Goal: Check status: Check status

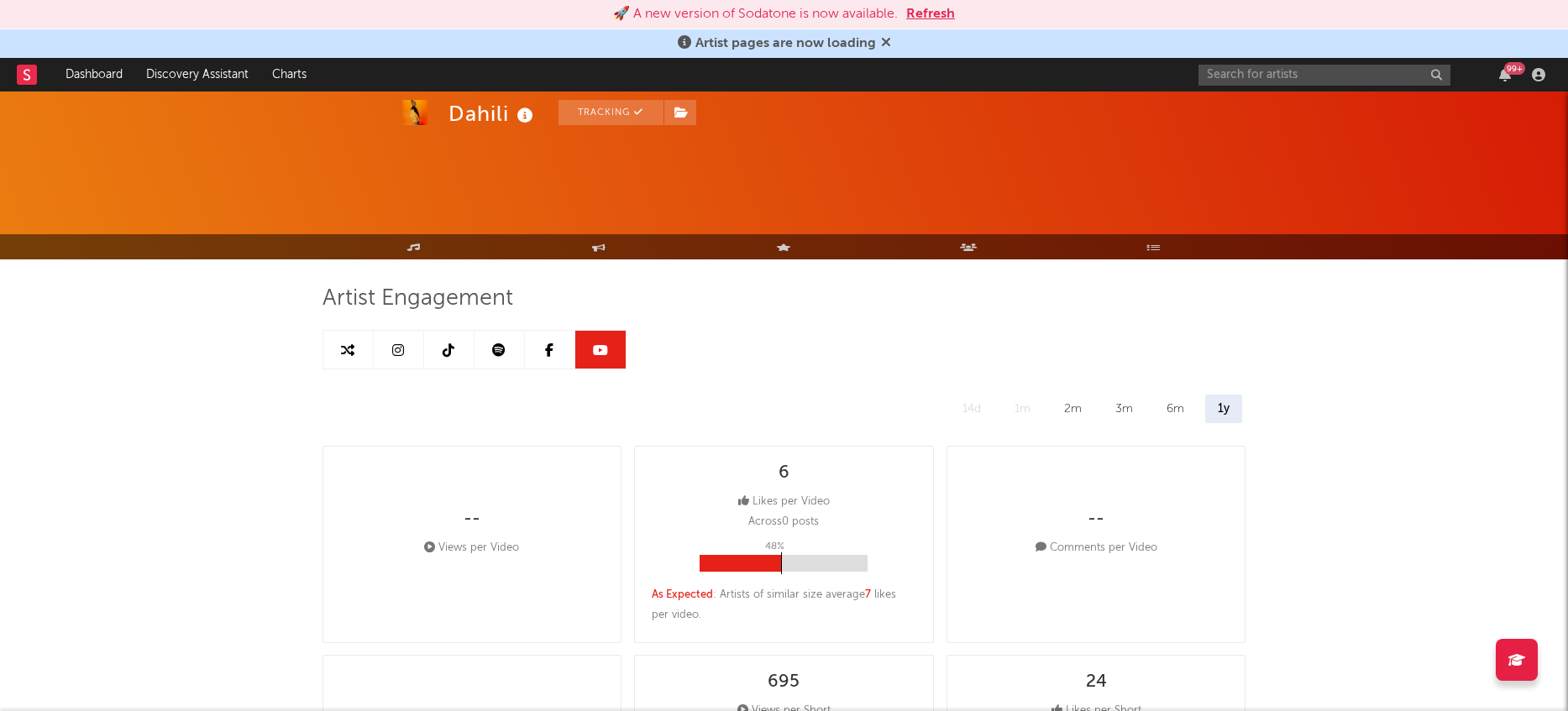
select select "6m"
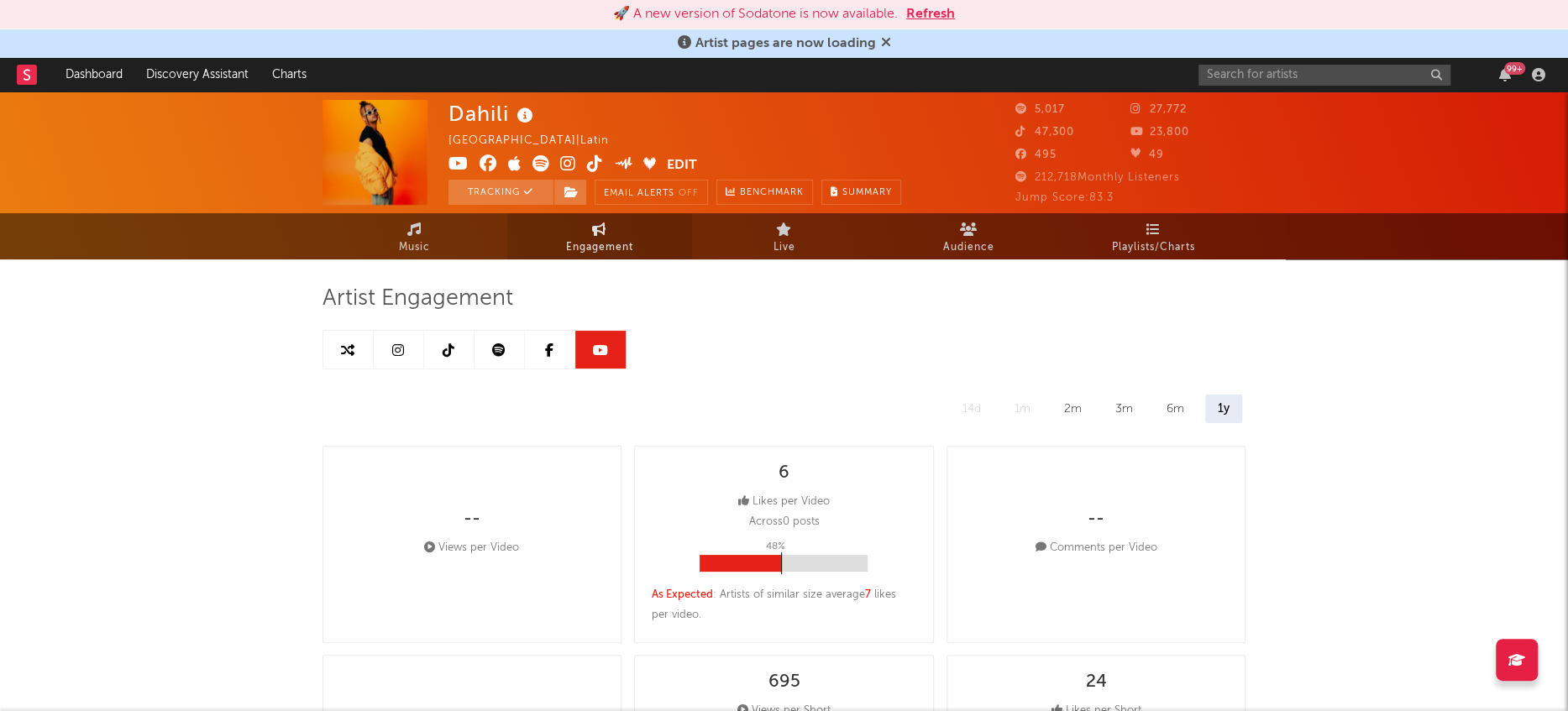
click at [618, 237] on span "Engagement" at bounding box center [600, 248] width 67 height 21
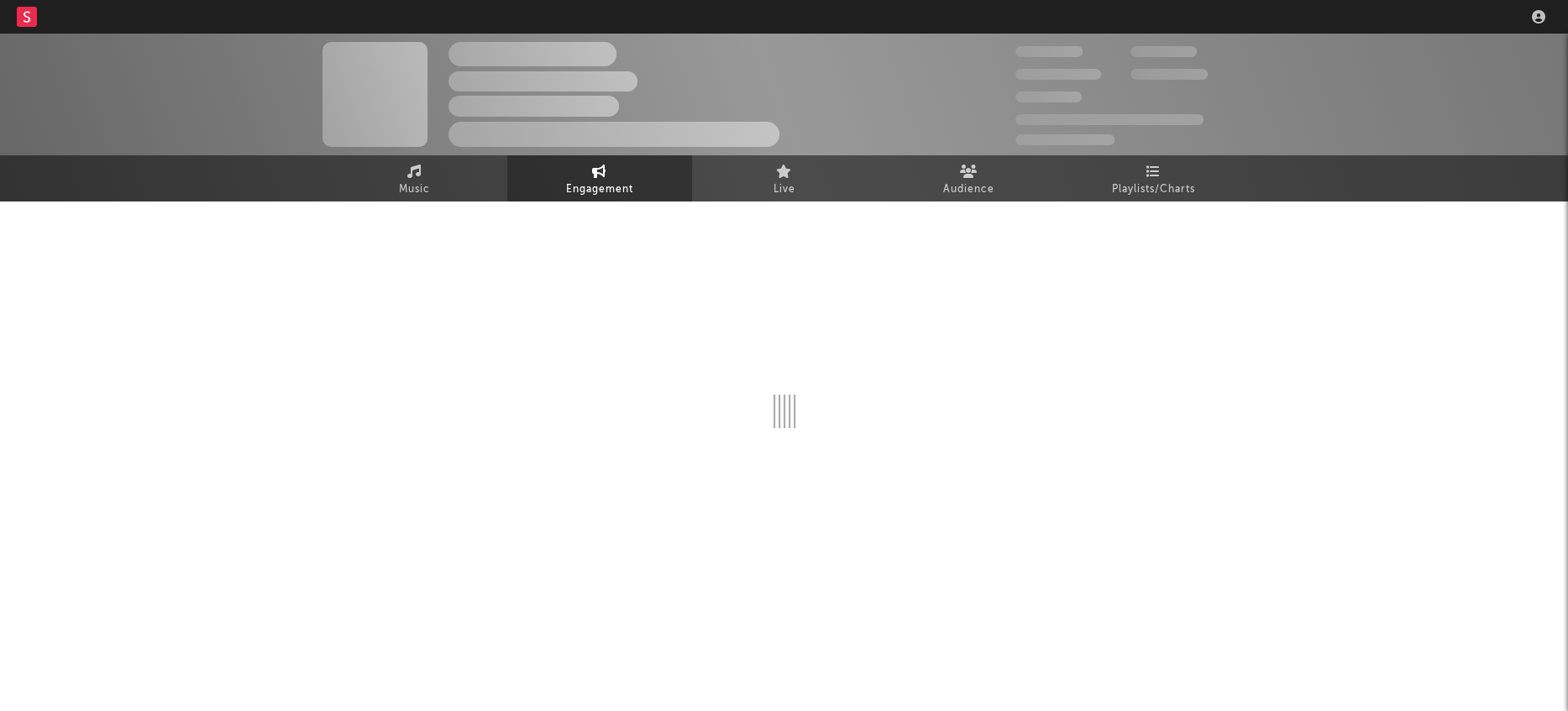
select select "1w"
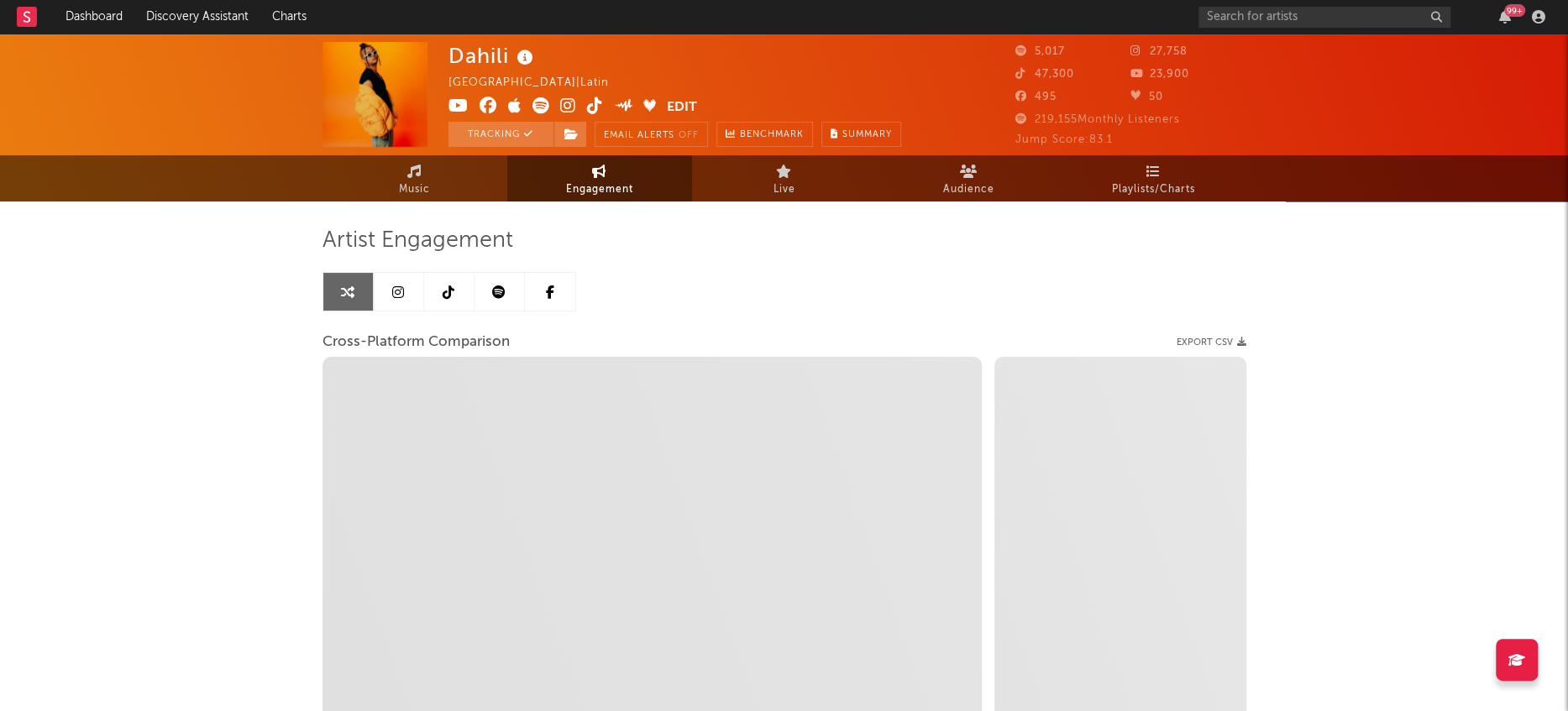
select select "1m"
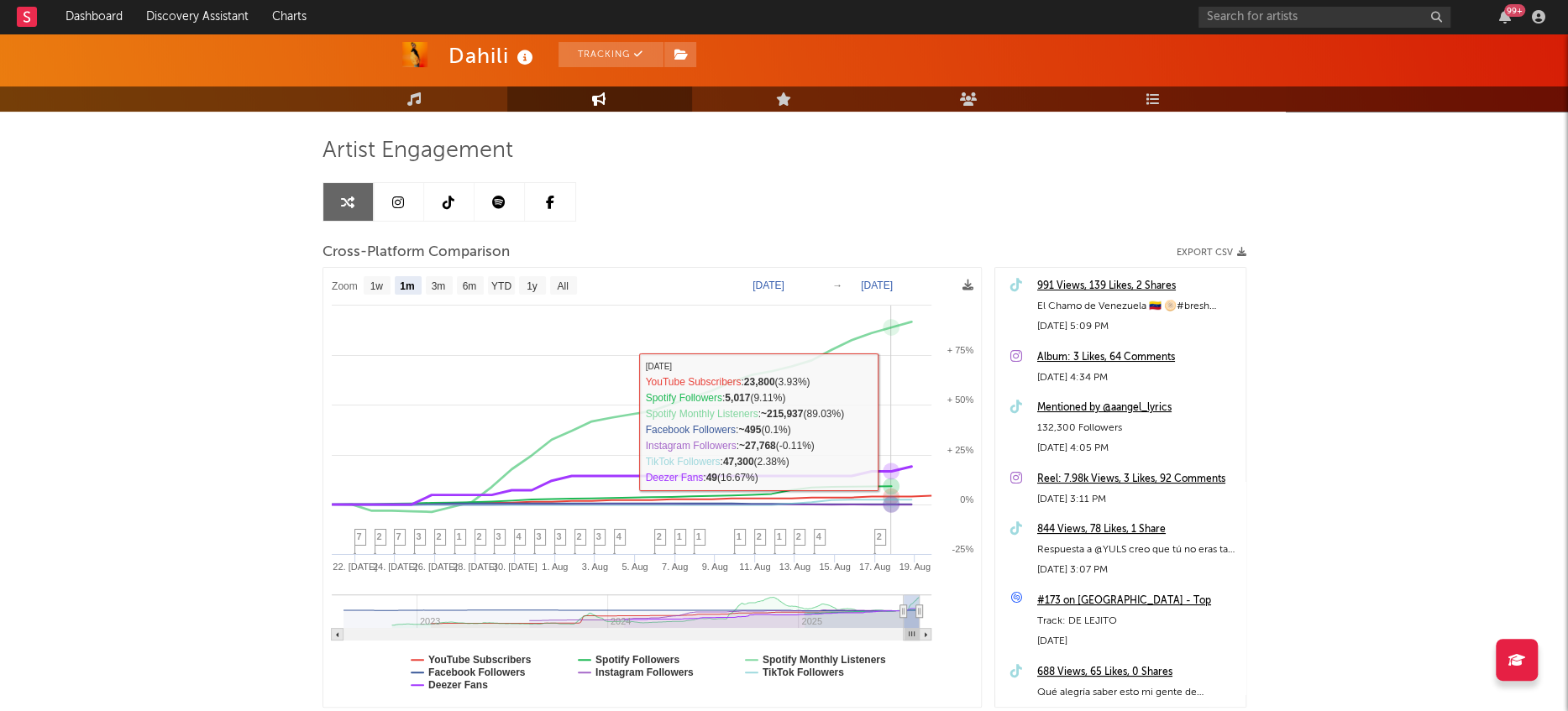
scroll to position [87, 0]
